Goal: Information Seeking & Learning: Learn about a topic

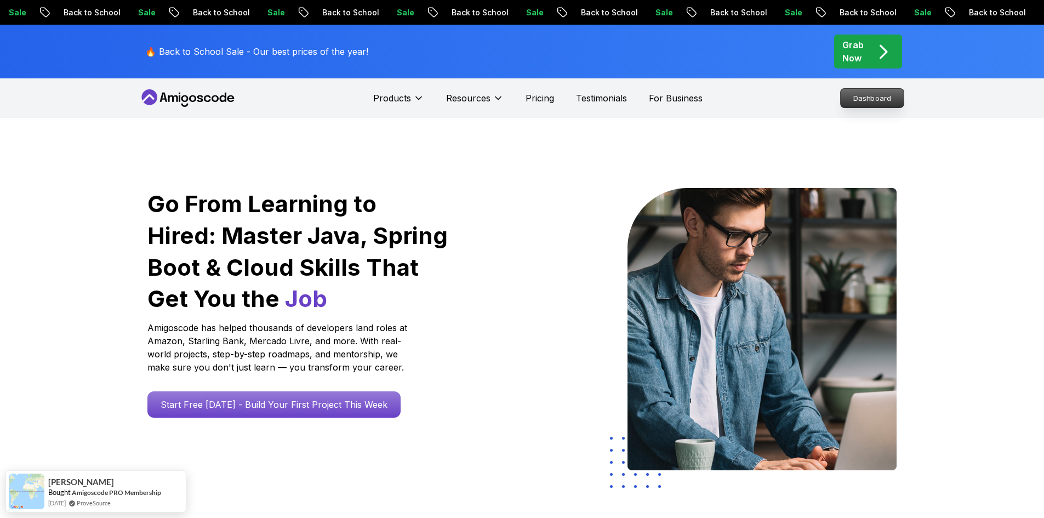
click at [857, 99] on p "Dashboard" at bounding box center [871, 98] width 63 height 19
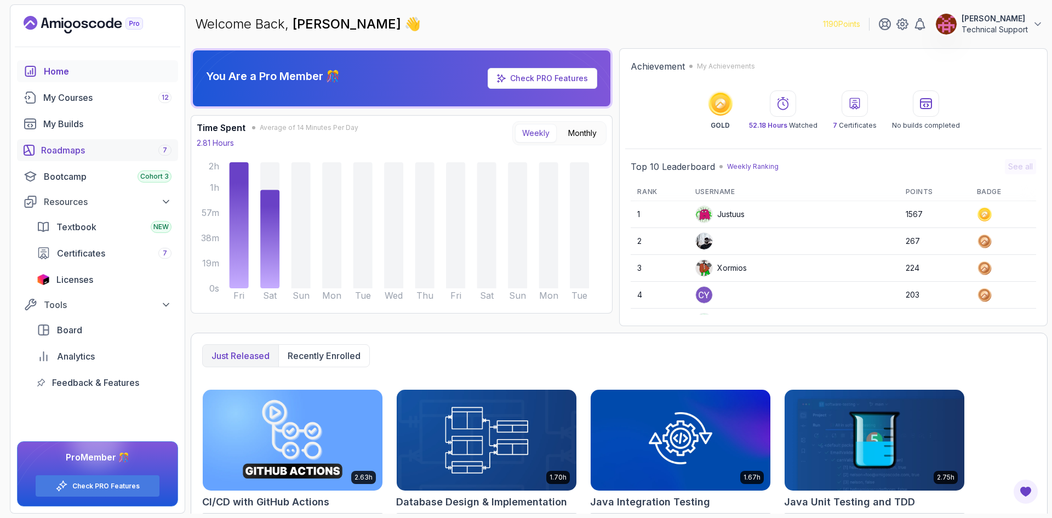
click at [106, 147] on div "Roadmaps 7" at bounding box center [106, 150] width 130 height 13
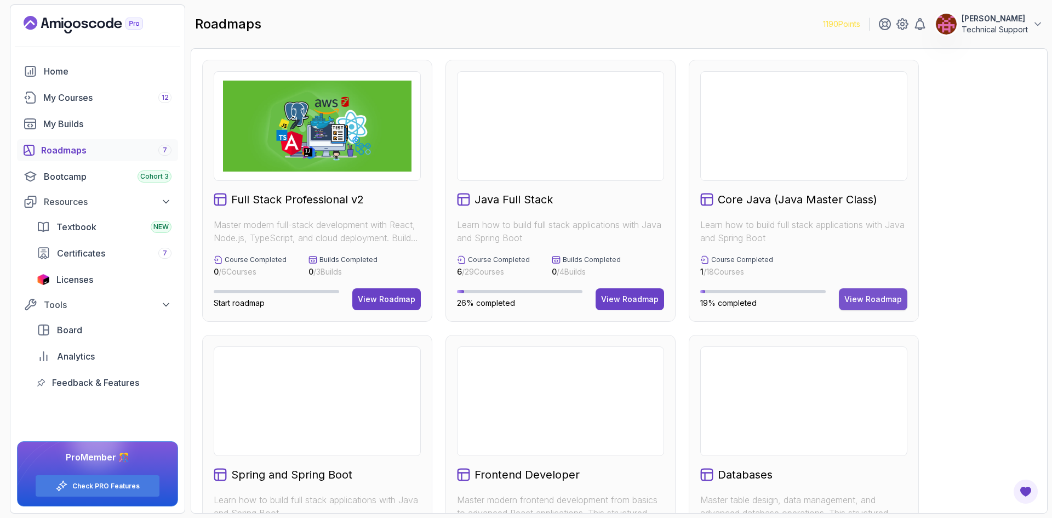
click at [869, 299] on div "View Roadmap" at bounding box center [873, 299] width 58 height 11
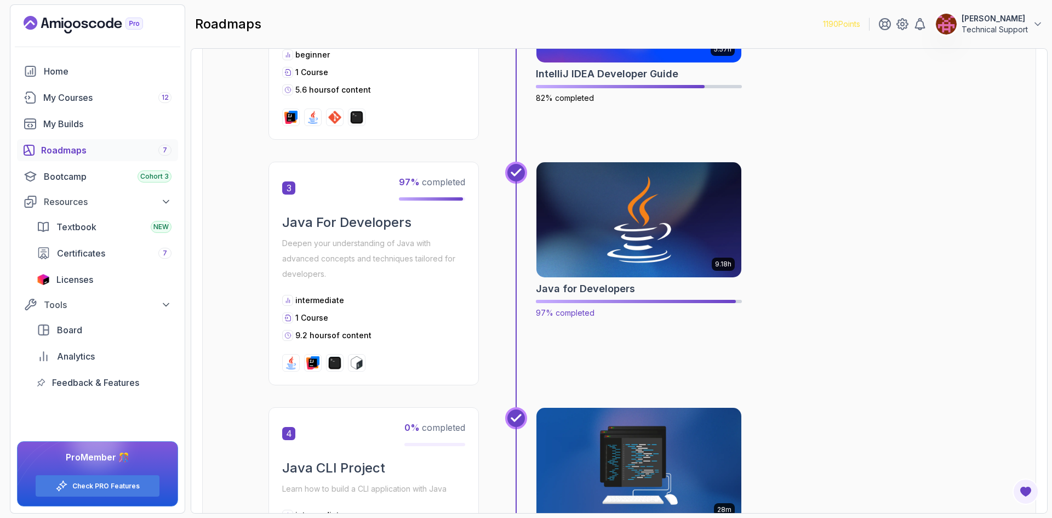
scroll to position [603, 0]
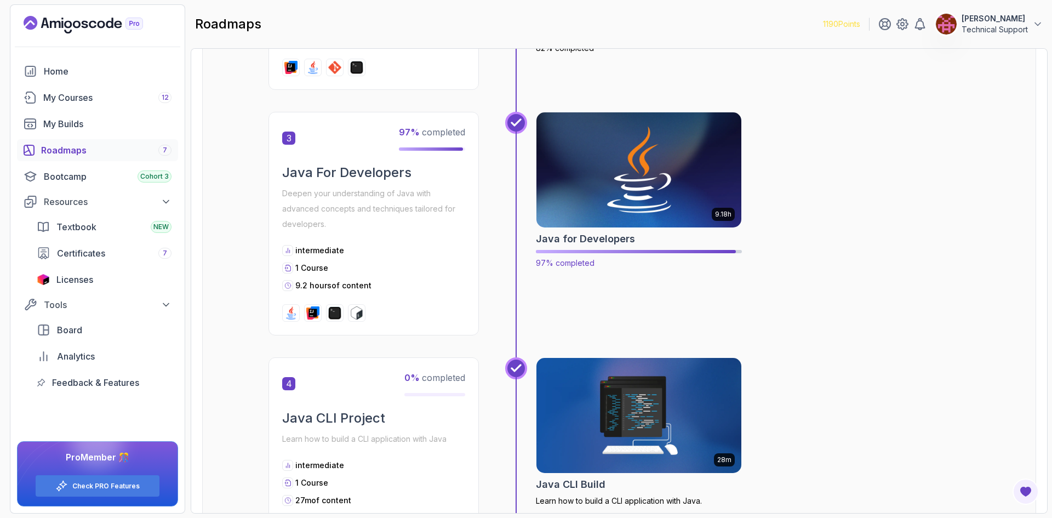
click at [644, 191] on img at bounding box center [638, 170] width 215 height 121
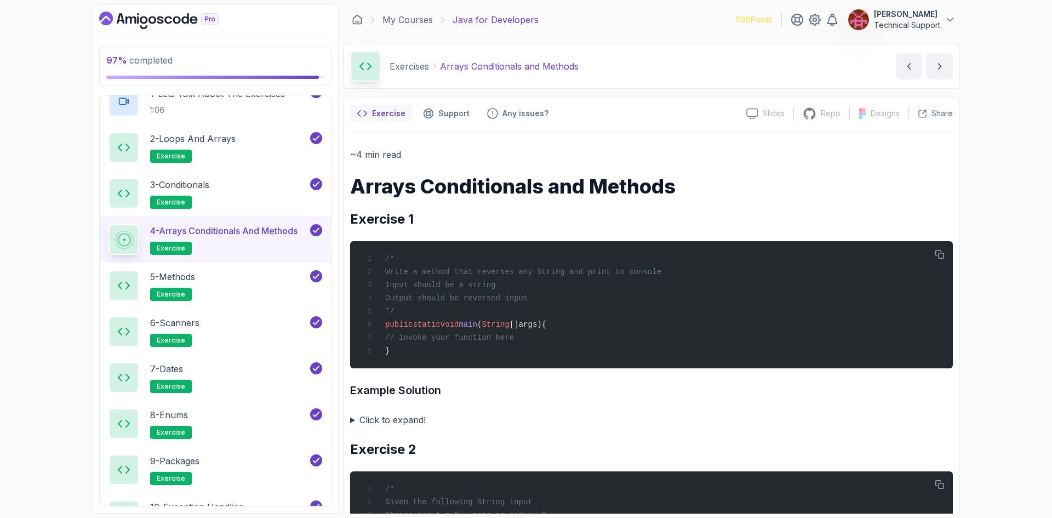
scroll to position [864, 0]
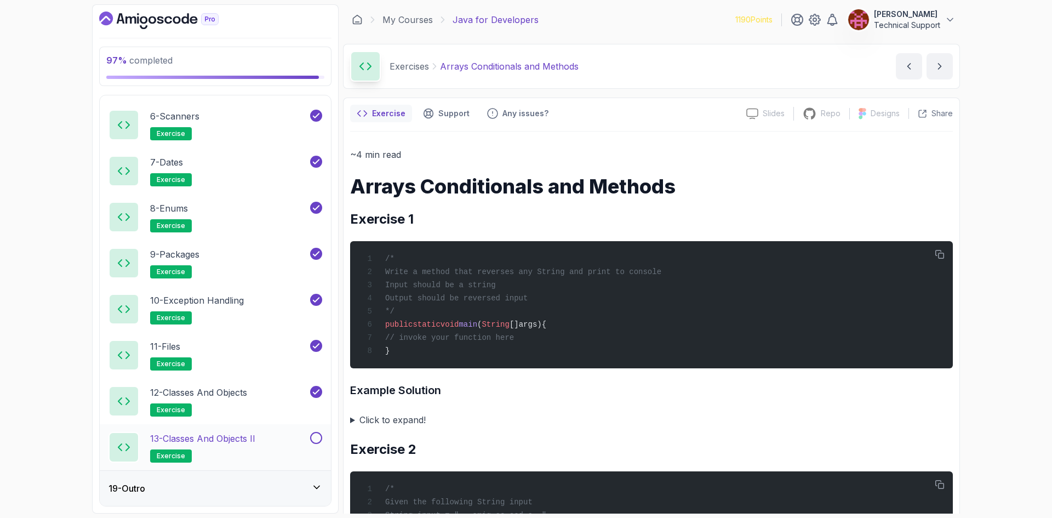
click at [214, 451] on h2 "13 - Classes and Objects II exercise" at bounding box center [202, 447] width 105 height 31
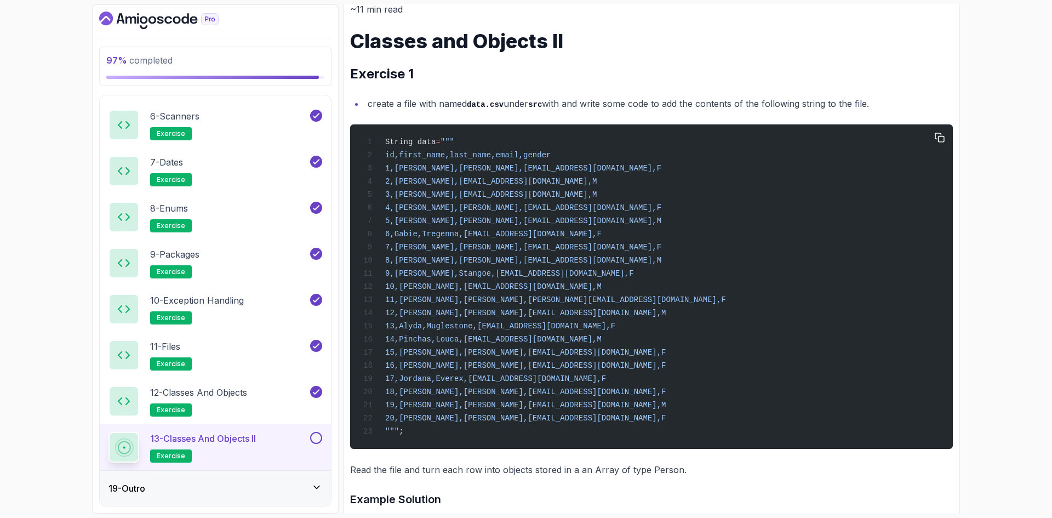
scroll to position [164, 0]
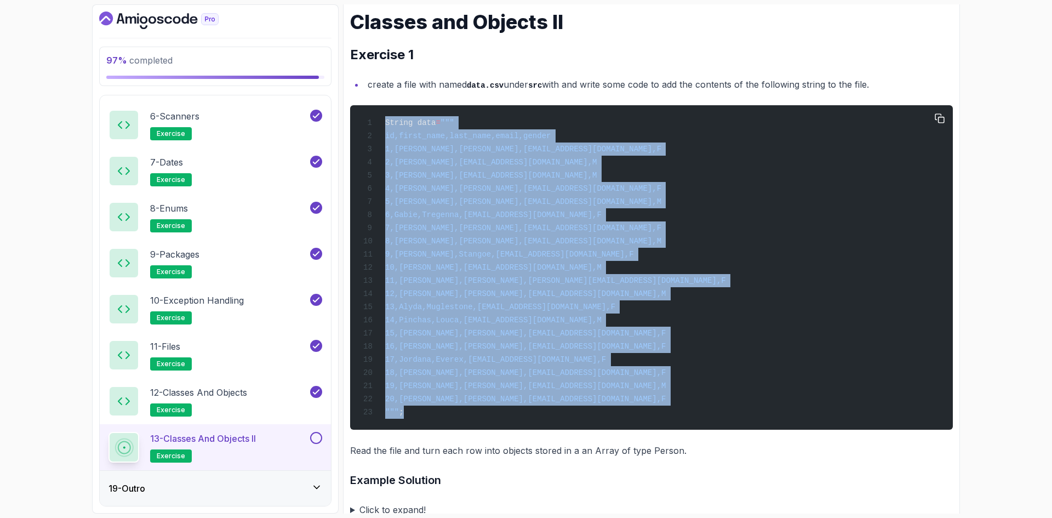
drag, startPoint x: 416, startPoint y: 422, endPoint x: 376, endPoint y: 116, distance: 309.4
click at [376, 116] on div "String data = """ id,first_name,last_name,email,gender 1,[PERSON_NAME],[PERSON_…" at bounding box center [651, 267] width 585 height 311
copy code "String data = """ id,first_name,last_name,email,gender 1,[PERSON_NAME],[PERSON_…"
